Goal: Find specific page/section: Find specific page/section

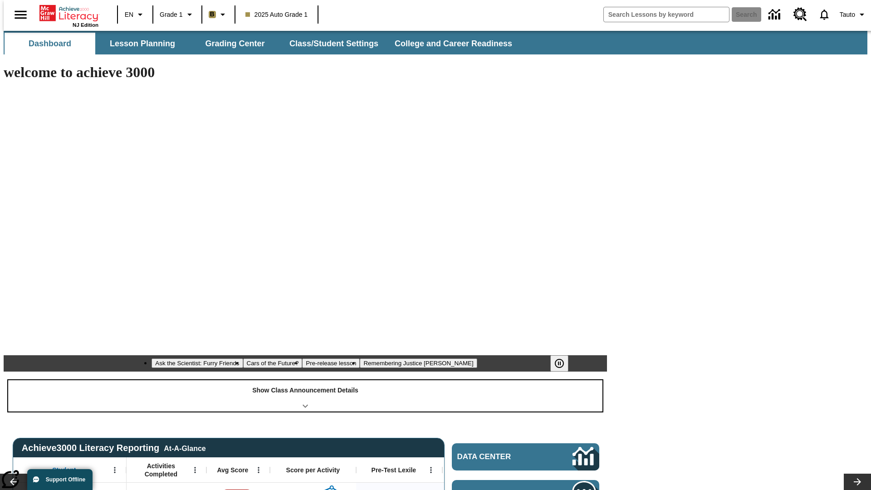
click at [305, 380] on div "Show Class Announcement Details" at bounding box center [305, 395] width 594 height 31
